Goal: Task Accomplishment & Management: Complete application form

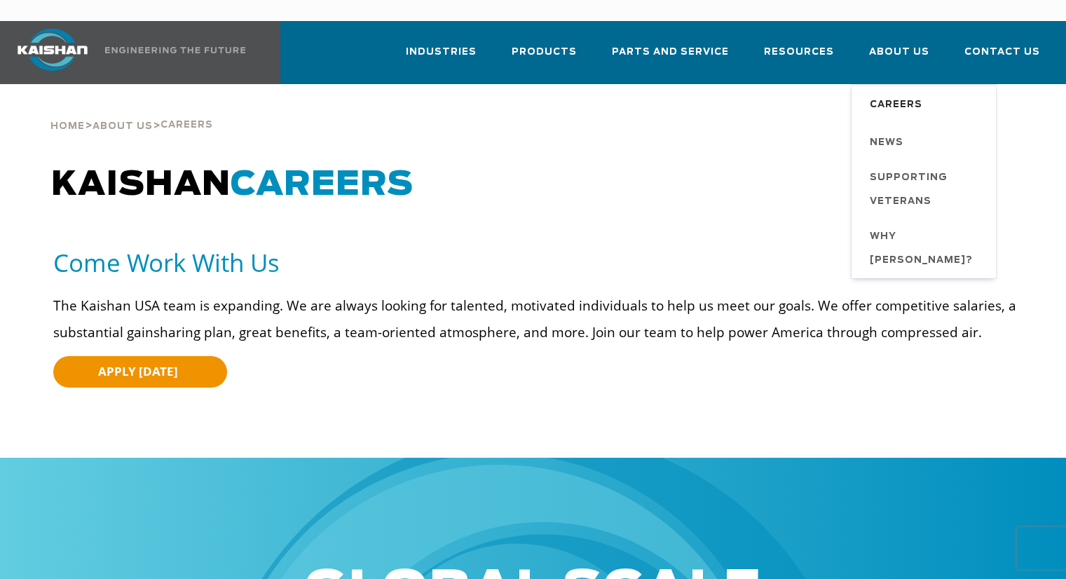
click at [900, 93] on span "Careers" at bounding box center [895, 105] width 53 height 24
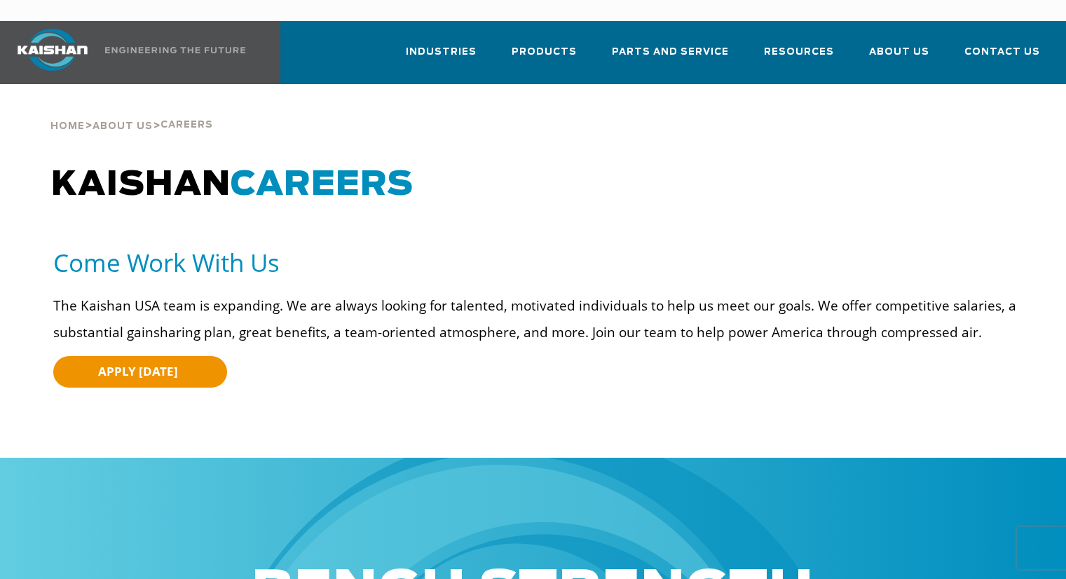
click at [317, 168] on span "CAREERS" at bounding box center [322, 185] width 183 height 34
click at [207, 247] on h5 "Come Work With Us" at bounding box center [538, 263] width 970 height 32
click at [134, 363] on span "APPLY [DATE]" at bounding box center [138, 371] width 80 height 16
